Goal: Task Accomplishment & Management: Use online tool/utility

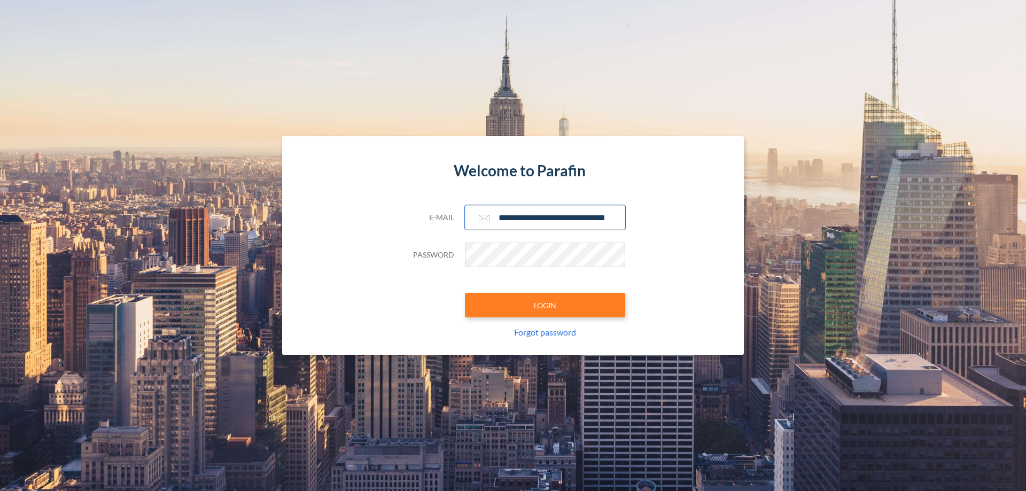
type input "**********"
click at [545, 305] on button "LOGIN" at bounding box center [545, 305] width 160 height 25
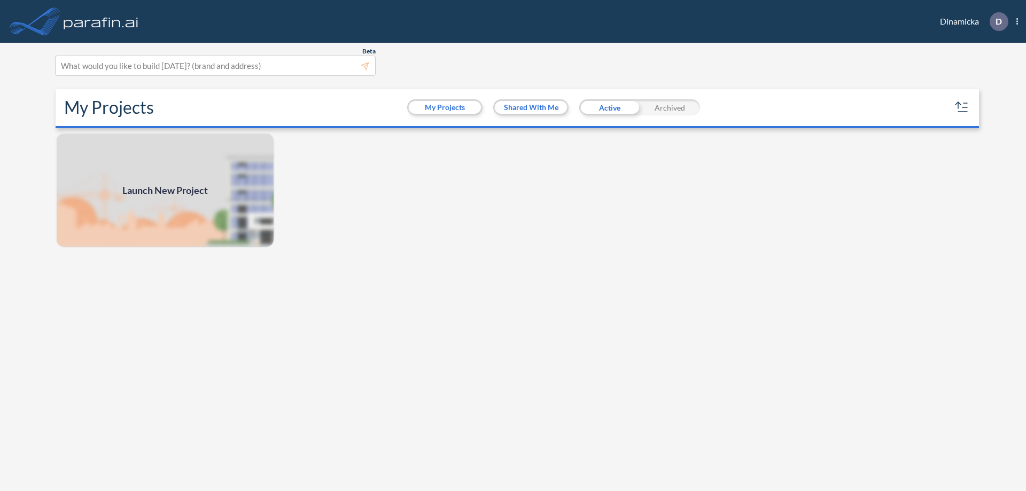
scroll to position [3, 0]
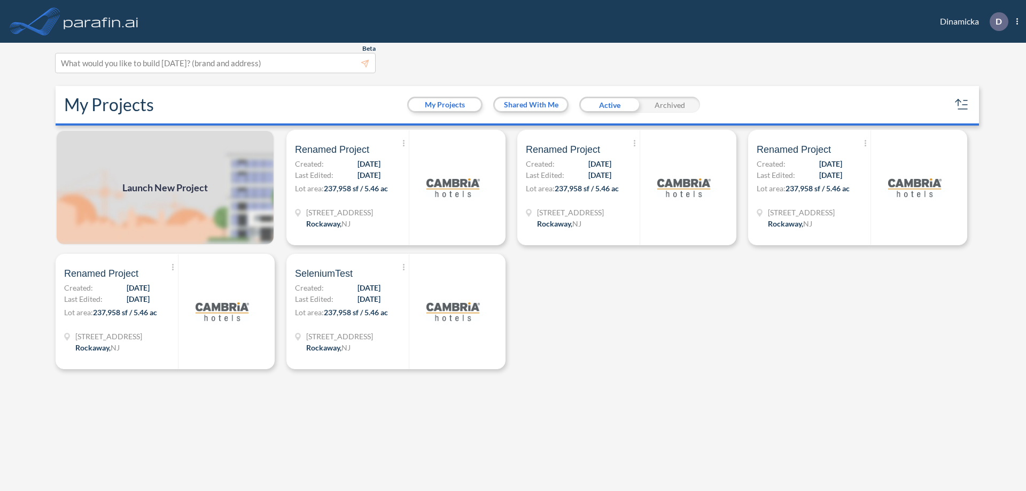
click at [165, 188] on span "Launch New Project" at bounding box center [164, 188] width 85 height 14
